Goal: Information Seeking & Learning: Learn about a topic

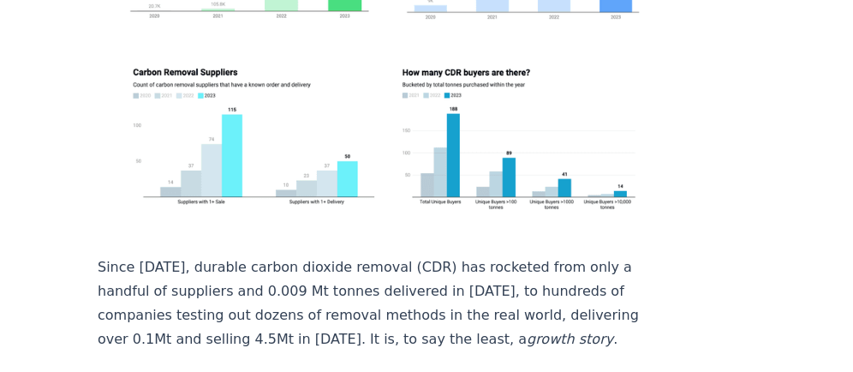
scroll to position [548, 0]
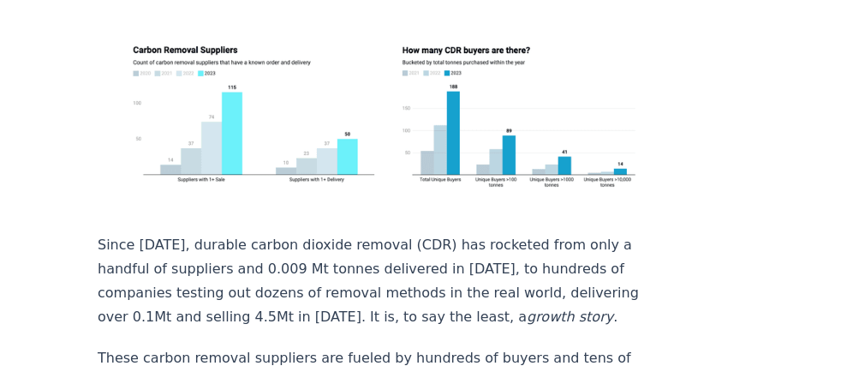
click at [333, 233] on p "Since [DATE], durable carbon dioxide removal (CDR) has rocketed from only a han…" at bounding box center [381, 281] width 567 height 96
click at [211, 233] on p "Since [DATE], durable carbon dioxide removal (CDR) has rocketed from only a han…" at bounding box center [381, 281] width 567 height 96
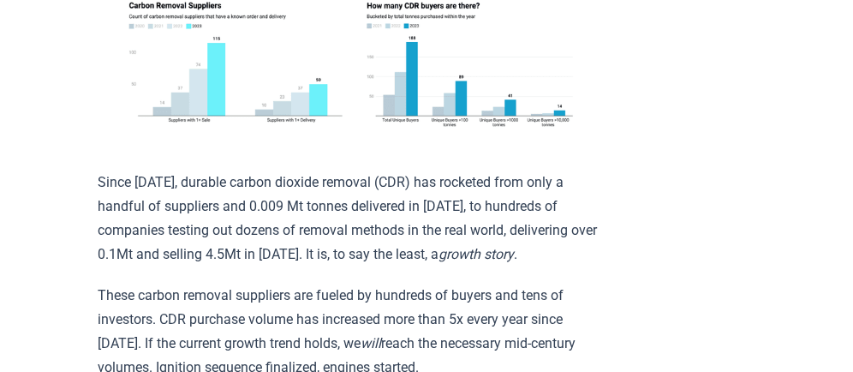
click at [376, 199] on p "Since [DATE], durable carbon dioxide removal (CDR) has rocketed from only a han…" at bounding box center [348, 218] width 501 height 96
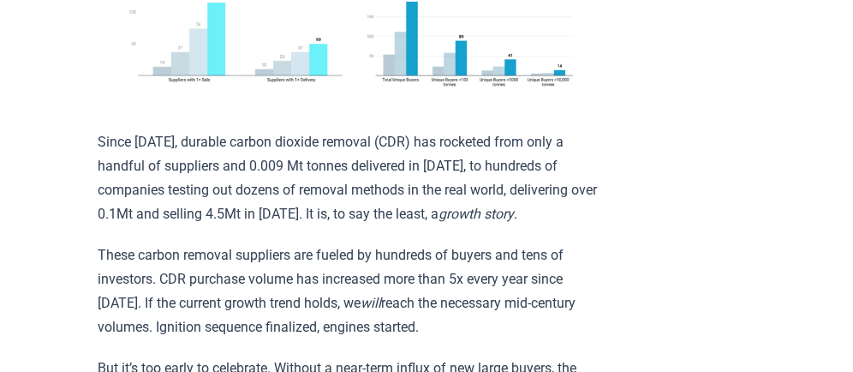
scroll to position [617, 0]
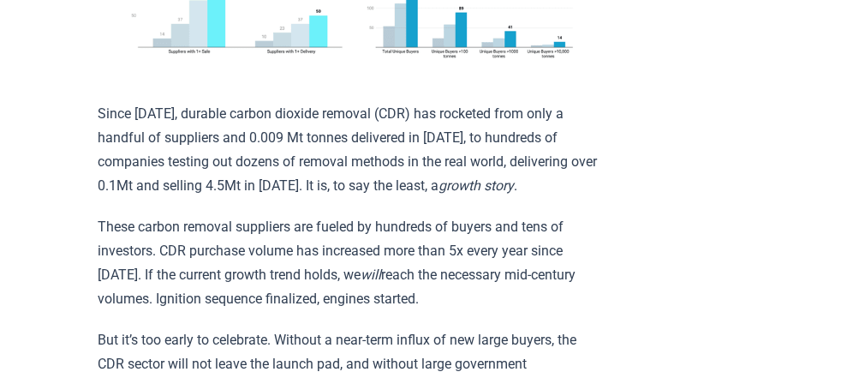
click at [466, 215] on p "These carbon removal suppliers are fueled by hundreds of buyers and tens of inv…" at bounding box center [348, 263] width 501 height 96
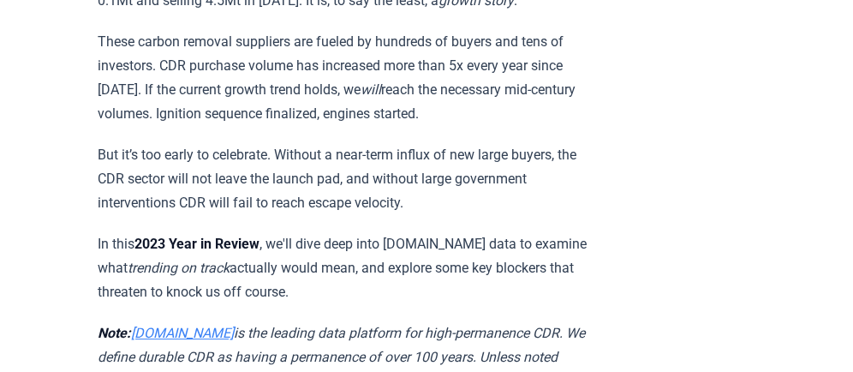
scroll to position [822, 0]
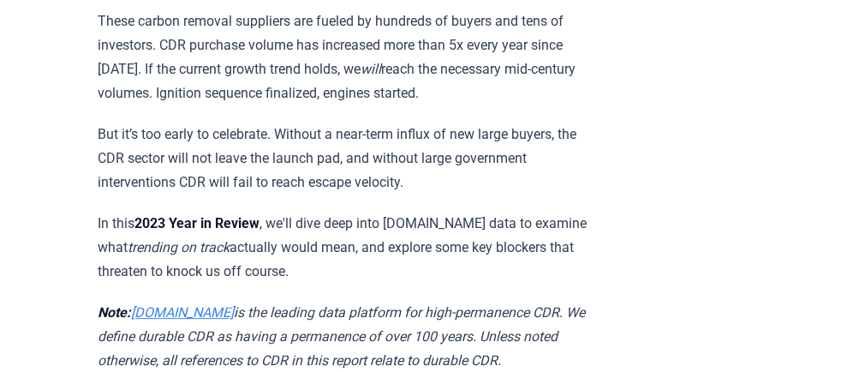
click at [284, 212] on p "In this 2023 Year in Review , we'll dive deep into [DOMAIN_NAME] data to examin…" at bounding box center [348, 248] width 501 height 72
click at [499, 212] on p "In this 2023 Year in Review , we'll dive deep into [DOMAIN_NAME] data to examin…" at bounding box center [348, 248] width 501 height 72
click at [275, 212] on p "In this 2023 Year in Review , we'll dive deep into [DOMAIN_NAME] data to examin…" at bounding box center [348, 248] width 501 height 72
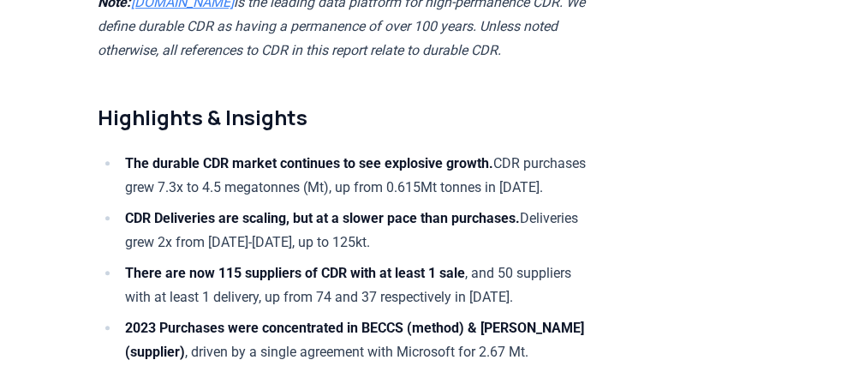
scroll to position [1165, 0]
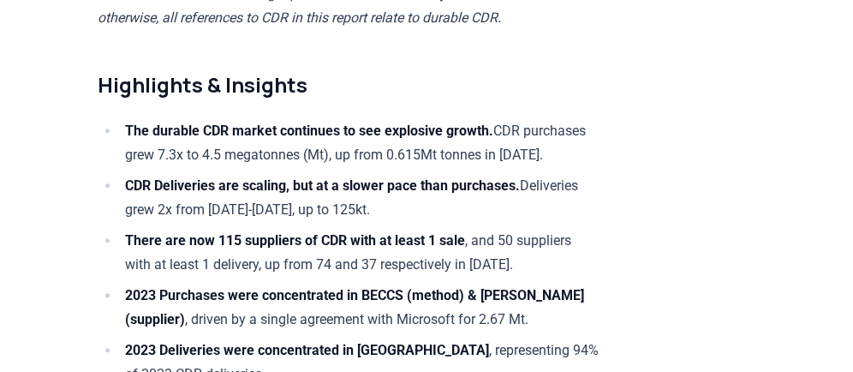
click at [306, 122] on strong "The durable CDR market continues to see explosive growth." at bounding box center [309, 130] width 368 height 16
click at [487, 122] on strong "The durable CDR market continues to see explosive growth." at bounding box center [309, 130] width 368 height 16
click at [188, 178] on strong "CDR Deliveries are scaling, but at a slower pace than purchases." at bounding box center [322, 185] width 395 height 16
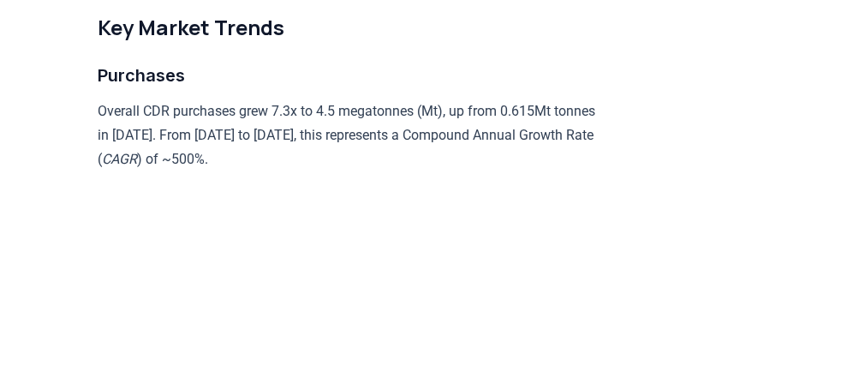
scroll to position [1713, 0]
click at [230, 121] on p "Overall CDR purchases grew 7.3x to 4.5 megatonnes (Mt), up from 0.615Mt tonnes …" at bounding box center [348, 135] width 501 height 72
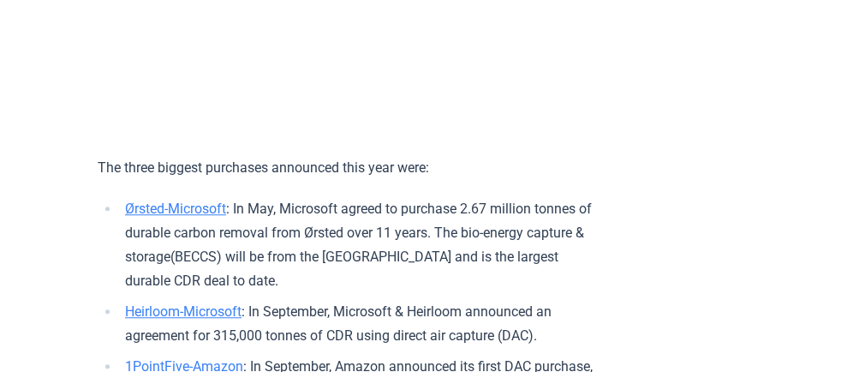
scroll to position [2124, 0]
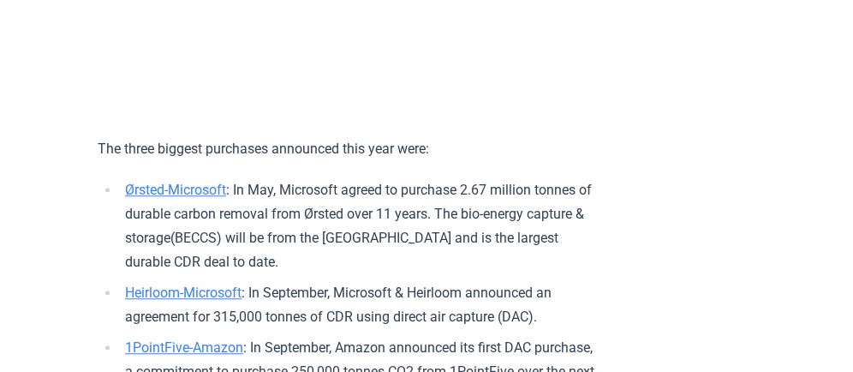
click at [277, 158] on p "The three biggest purchases announced this year were:" at bounding box center [348, 149] width 501 height 24
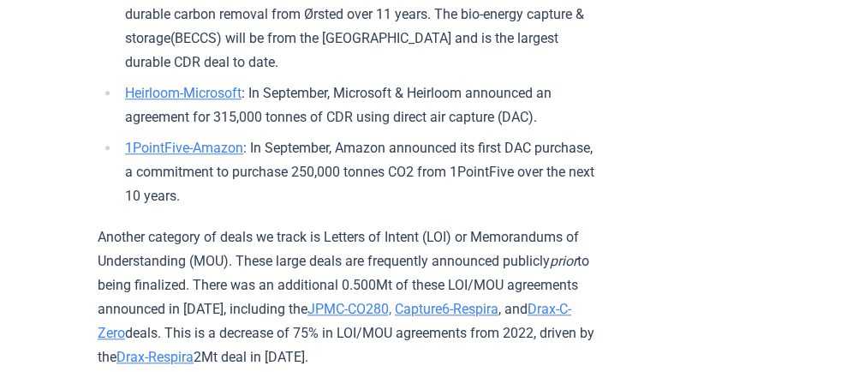
scroll to position [2330, 0]
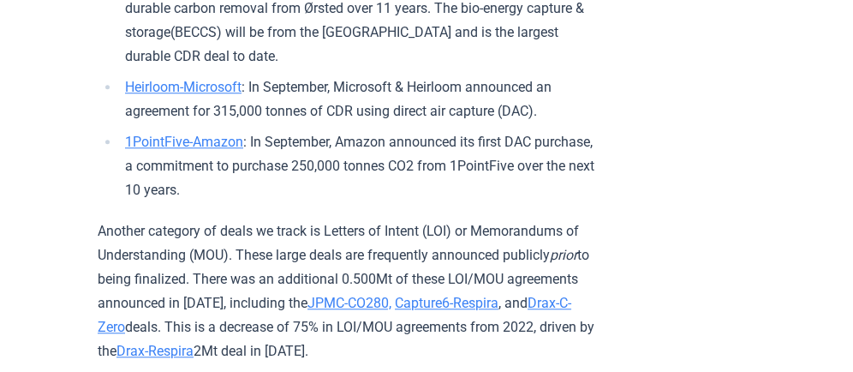
click at [341, 183] on li "1PointFive-Amazon : In September, Amazon announced its first DAC purchase, a co…" at bounding box center [359, 166] width 479 height 72
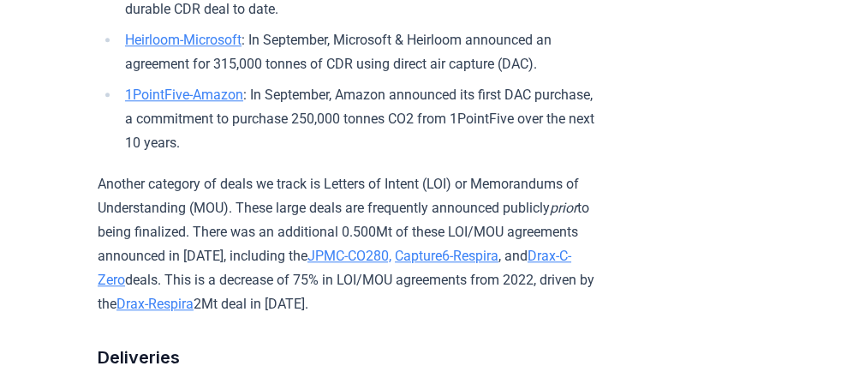
scroll to position [2398, 0]
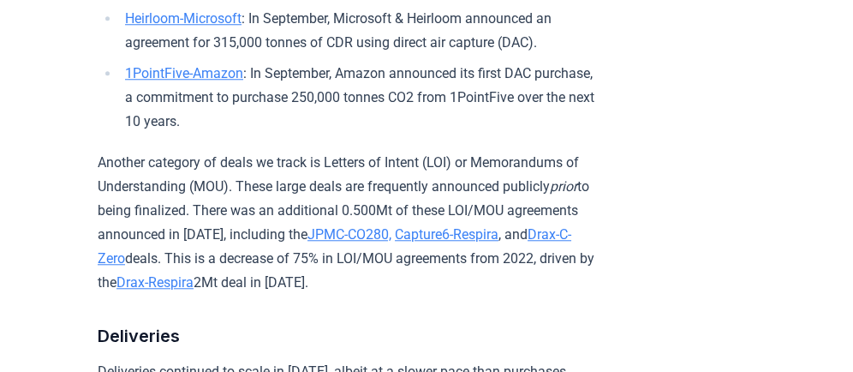
click at [369, 170] on p "Another category of deals we track is Letters of Intent (LOI) or Memorandums of…" at bounding box center [348, 223] width 501 height 144
click at [365, 197] on p "Another category of deals we track is Letters of Intent (LOI) or Memorandums of…" at bounding box center [348, 223] width 501 height 144
click at [225, 228] on p "Another category of deals we track is Letters of Intent (LOI) or Memorandums of…" at bounding box center [348, 223] width 501 height 144
click at [350, 274] on p "Another category of deals we track is Letters of Intent (LOI) or Memorandums of…" at bounding box center [348, 223] width 501 height 144
click at [510, 270] on p "Another category of deals we track is Letters of Intent (LOI) or Memorandums of…" at bounding box center [348, 223] width 501 height 144
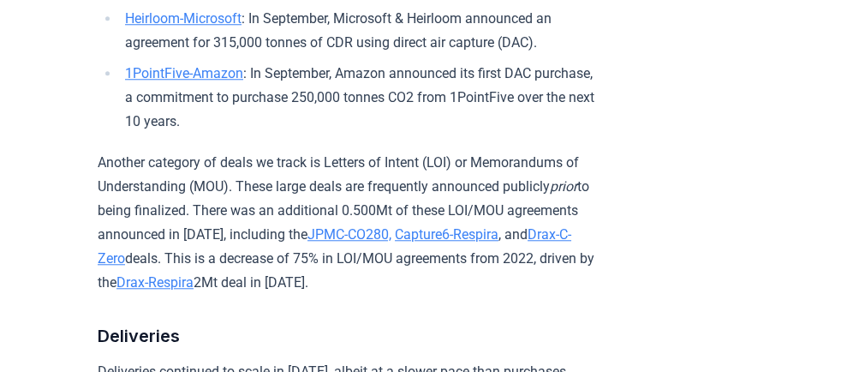
click at [164, 294] on p "Another category of deals we track is Letters of Intent (LOI) or Memorandums of…" at bounding box center [348, 223] width 501 height 144
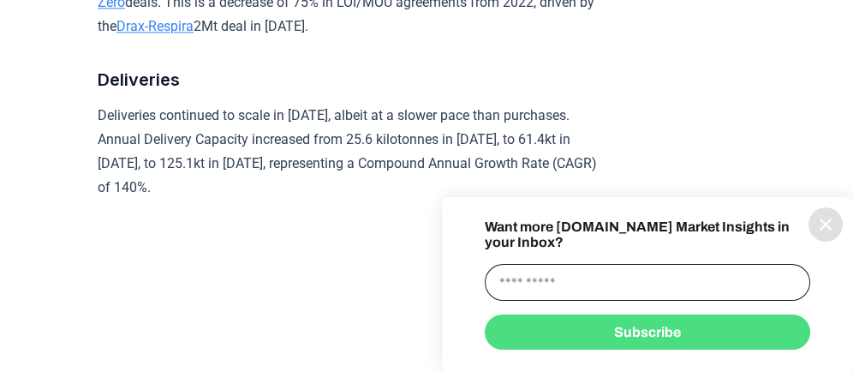
scroll to position [2741, 0]
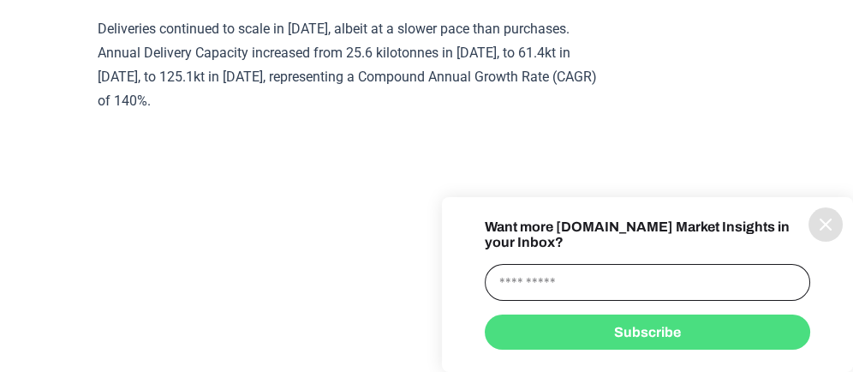
click at [507, 283] on input "information" at bounding box center [647, 282] width 325 height 37
type input "**********"
click at [639, 334] on button "Subscribe" at bounding box center [647, 331] width 325 height 35
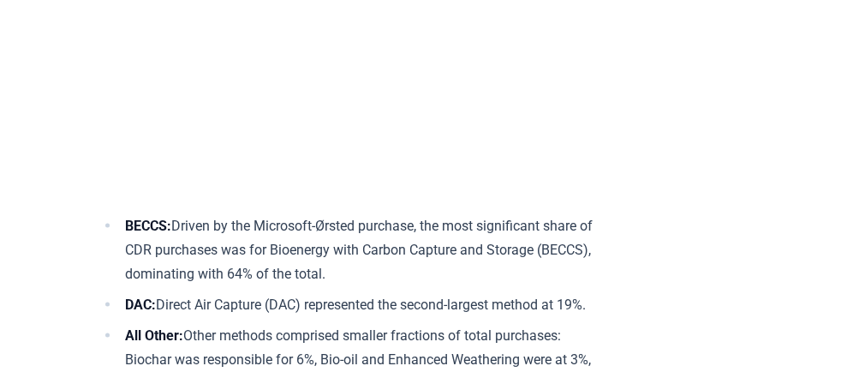
scroll to position [5003, 0]
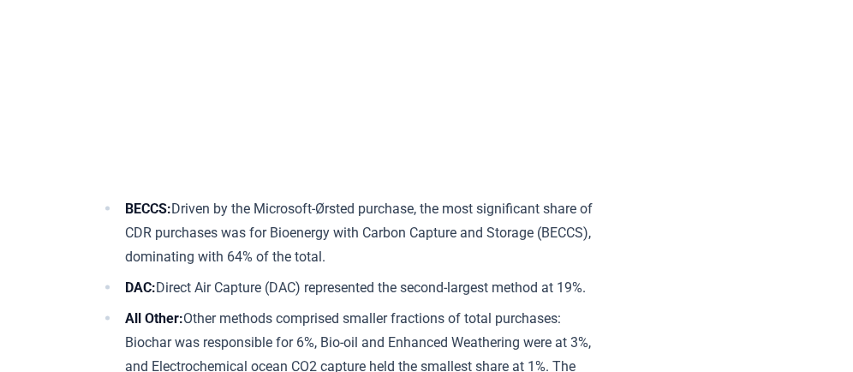
click at [489, 245] on li "BECCS: Driven by the Microsoft-Ørsted purchase, the most significant share of C…" at bounding box center [359, 233] width 479 height 72
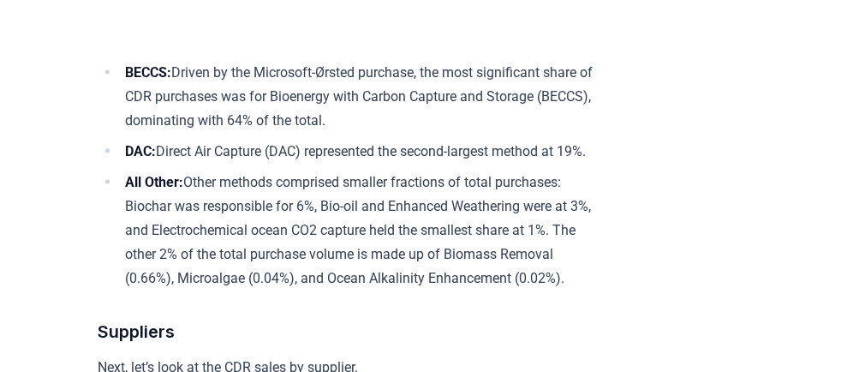
scroll to position [5140, 0]
click at [216, 163] on li "DAC: Direct Air Capture (DAC) represented the second-largest method at 19%." at bounding box center [359, 151] width 479 height 24
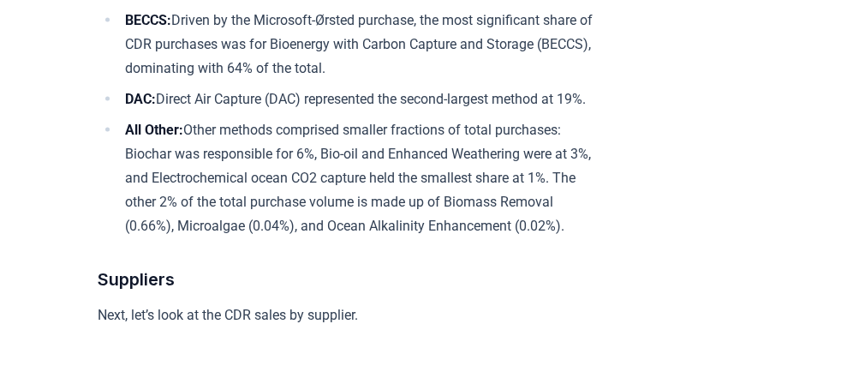
scroll to position [5208, 0]
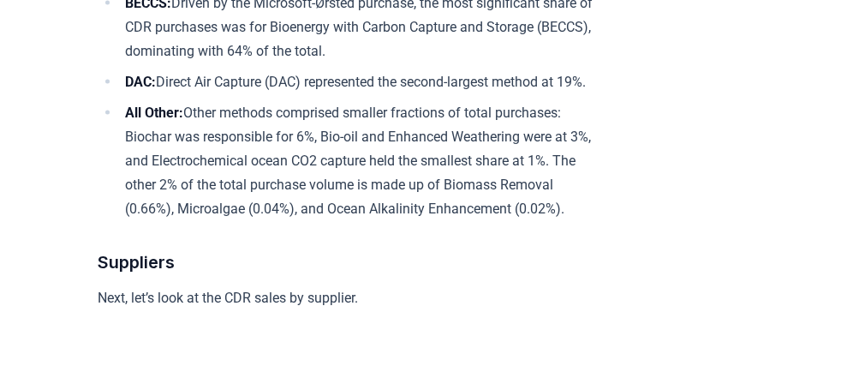
click at [409, 146] on li "All Other: Other methods comprised smaller fractions of total purchases: Biocha…" at bounding box center [359, 161] width 479 height 120
click at [200, 178] on li "All Other: Other methods comprised smaller fractions of total purchases: Biocha…" at bounding box center [359, 161] width 479 height 120
click at [313, 193] on li "All Other: Other methods comprised smaller fractions of total purchases: Biocha…" at bounding box center [359, 161] width 479 height 120
click at [224, 215] on li "All Other: Other methods comprised smaller fractions of total purchases: Biocha…" at bounding box center [359, 161] width 479 height 120
click at [410, 217] on li "All Other: Other methods comprised smaller fractions of total purchases: Biocha…" at bounding box center [359, 161] width 479 height 120
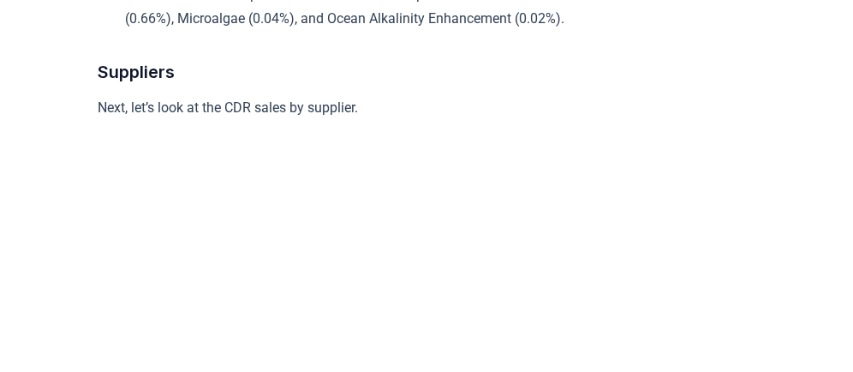
scroll to position [5414, 0]
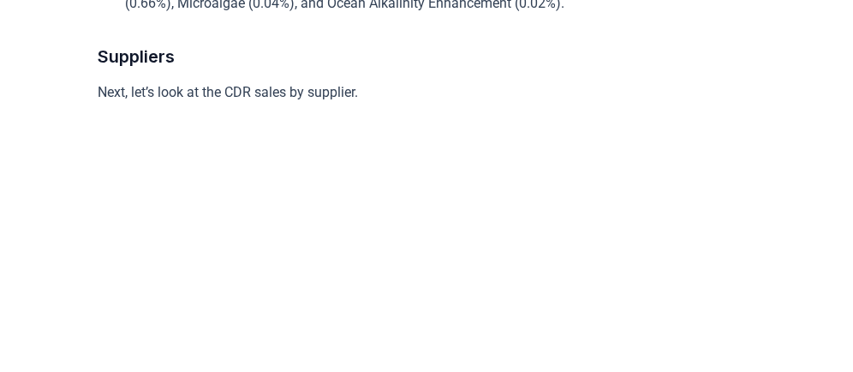
click at [192, 105] on p "Next, let’s look at the CDR sales by supplier." at bounding box center [348, 93] width 501 height 24
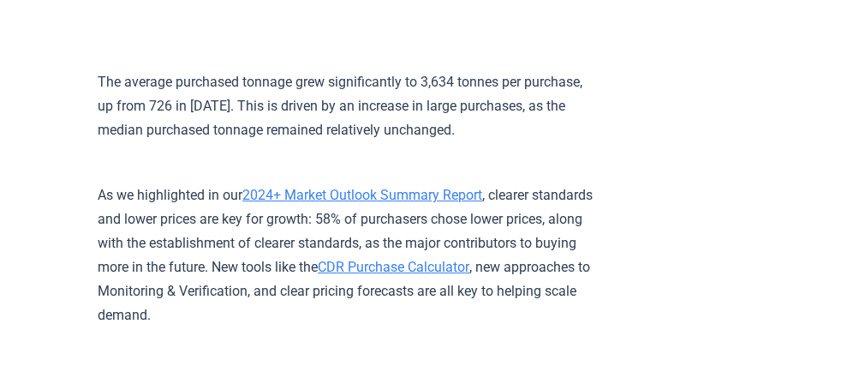
scroll to position [8977, 0]
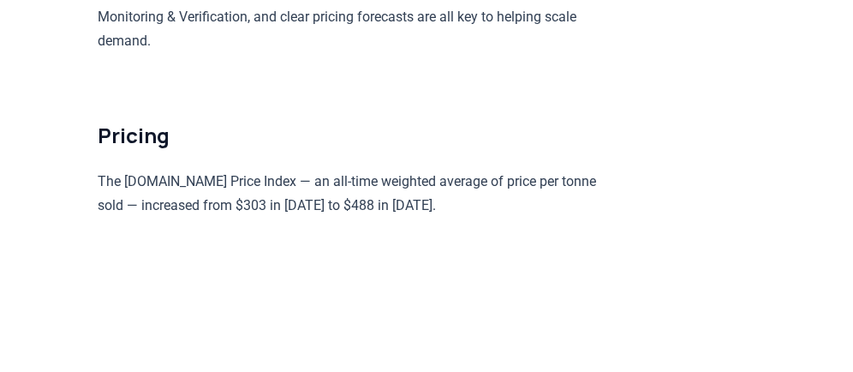
click at [450, 218] on p "The [DOMAIN_NAME] Price Index — an all-time weighted average of price per tonne…" at bounding box center [348, 194] width 501 height 48
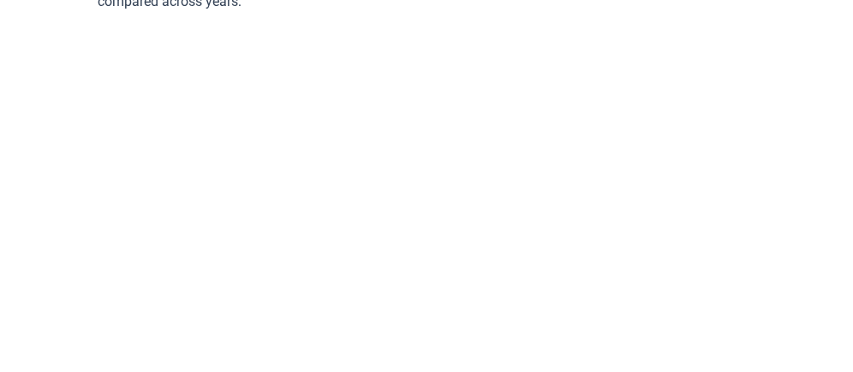
scroll to position [9799, 0]
